Goal: Task Accomplishment & Management: Use online tool/utility

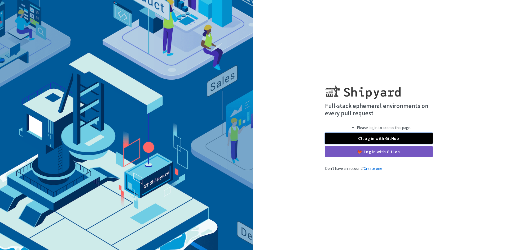
click at [379, 144] on link "Log in with GitHub" at bounding box center [379, 138] width 108 height 11
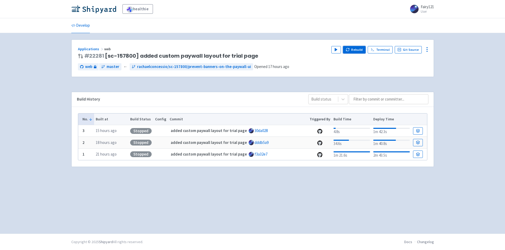
click at [355, 52] on button "Rebuild" at bounding box center [354, 49] width 23 height 7
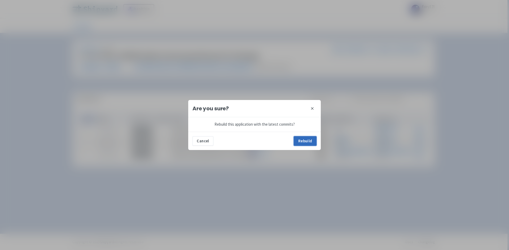
click at [304, 144] on button "Rebuild" at bounding box center [304, 141] width 23 height 10
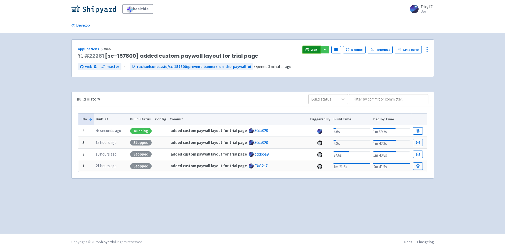
click at [311, 48] on link "Visit" at bounding box center [311, 49] width 18 height 7
click at [371, 49] on link "Terminal" at bounding box center [379, 49] width 25 height 7
click at [349, 51] on icon "button" at bounding box center [347, 50] width 4 height 4
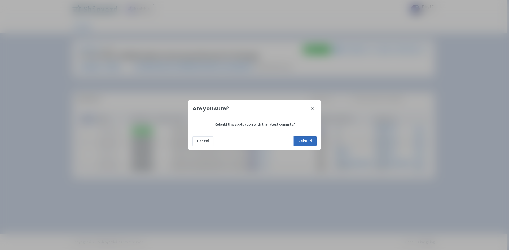
click at [306, 144] on button "Rebuild" at bounding box center [304, 141] width 23 height 10
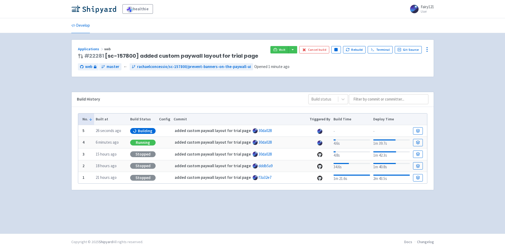
click at [271, 53] on div "Applications web # 22281 [sc-157800] added custom paywall layout for trial page…" at bounding box center [252, 52] width 349 height 13
click at [283, 49] on span "Visit" at bounding box center [282, 50] width 7 height 4
click at [283, 48] on span "Visit" at bounding box center [282, 50] width 7 height 4
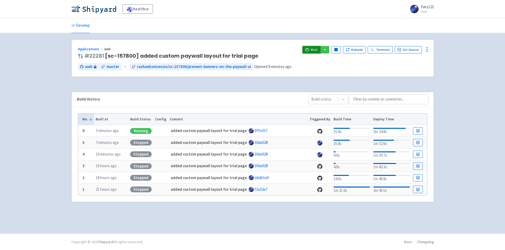
click at [309, 51] on icon at bounding box center [307, 50] width 4 height 4
click at [382, 48] on link "Terminal" at bounding box center [379, 49] width 25 height 7
click at [92, 12] on img at bounding box center [93, 9] width 45 height 8
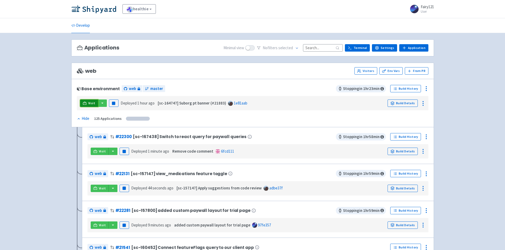
click at [87, 101] on link "Visit" at bounding box center [89, 103] width 18 height 7
